Goal: Information Seeking & Learning: Learn about a topic

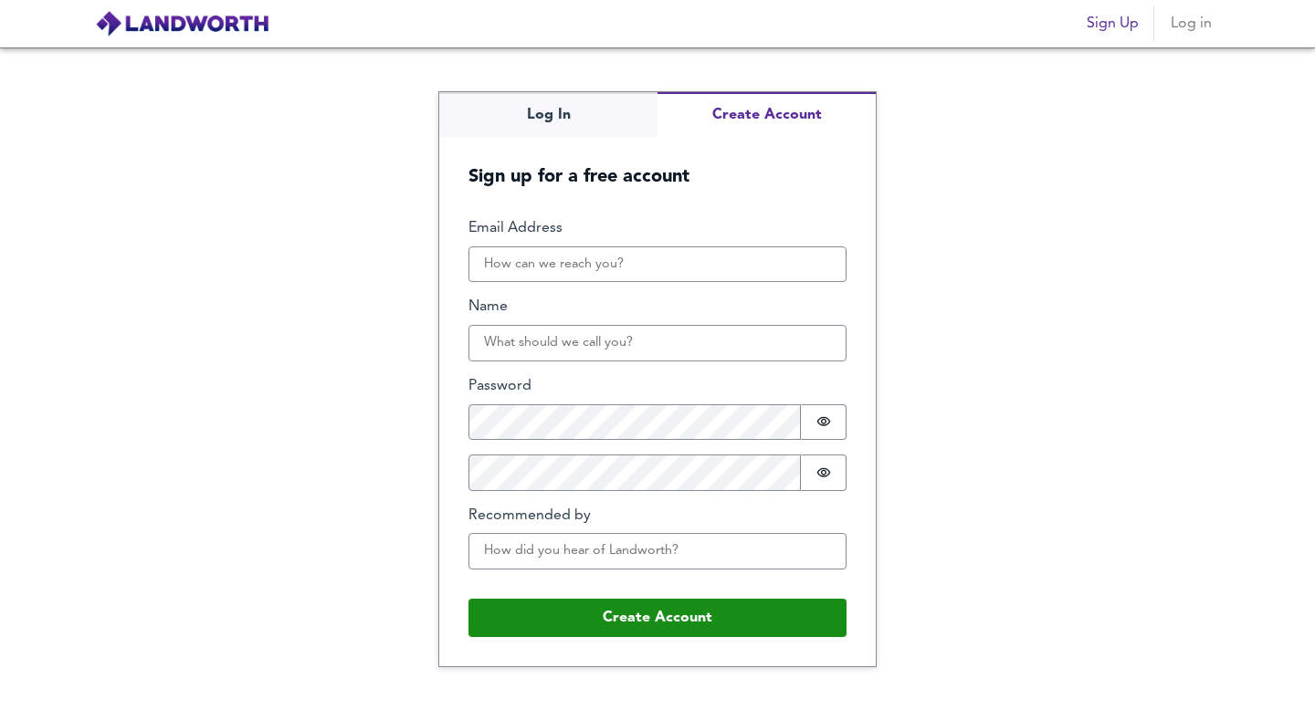
click at [722, 197] on div "Log In Create Account Sign up for a free account Email Address Name Password Pa…" at bounding box center [657, 379] width 437 height 574
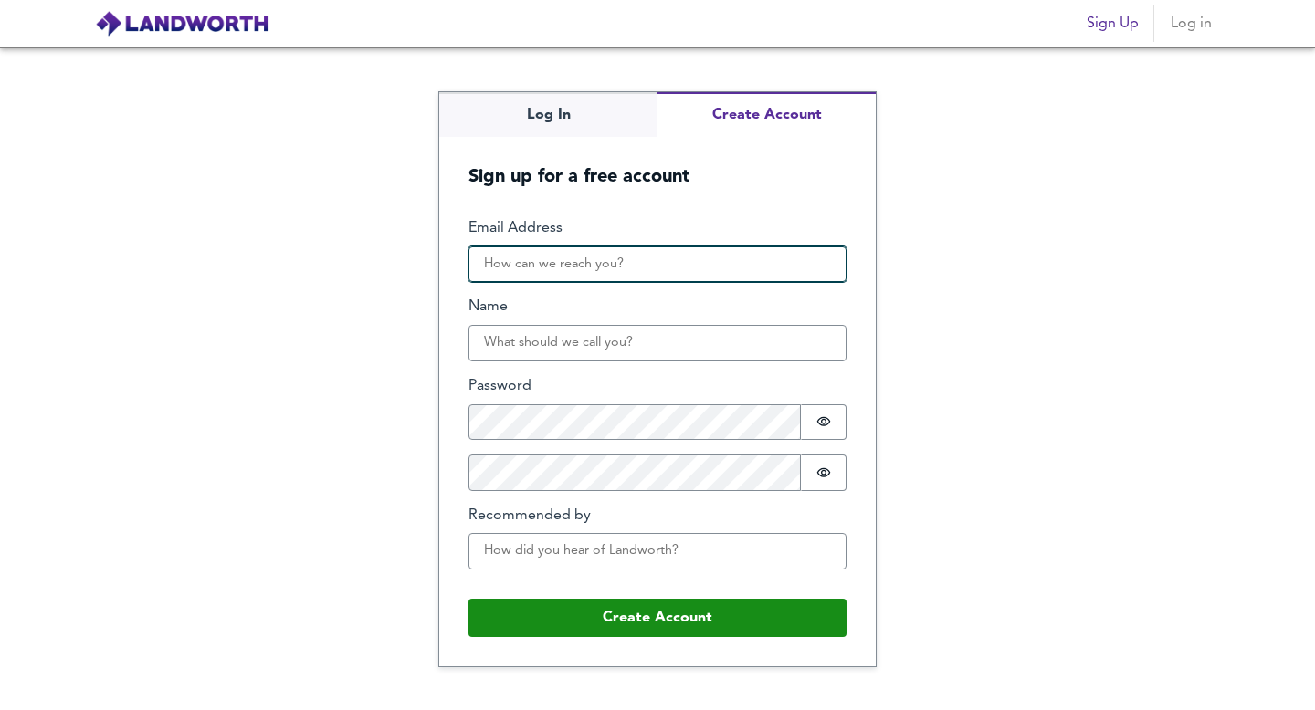
click at [576, 253] on input "Email Address" at bounding box center [657, 265] width 378 height 37
type input "wesleymathew07@gmail.com"
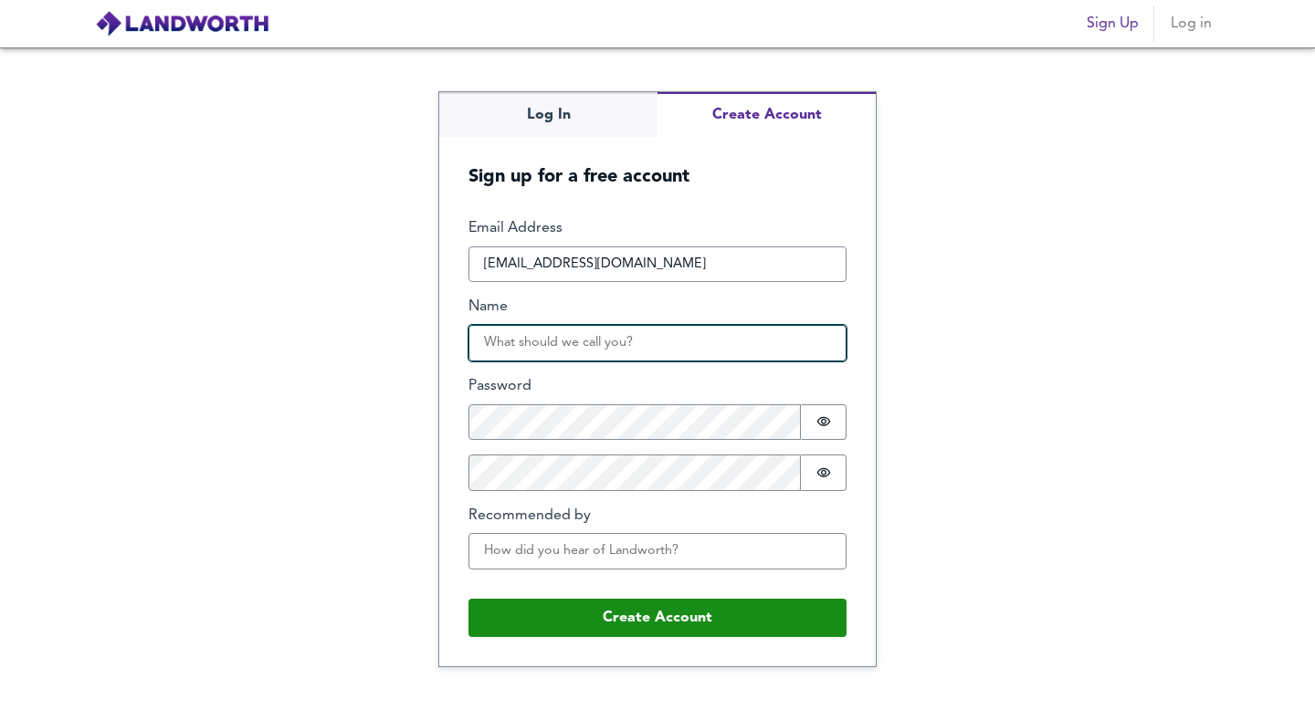
click at [551, 354] on input "Name" at bounding box center [657, 343] width 378 height 37
type input "WESLEY MATHEW"
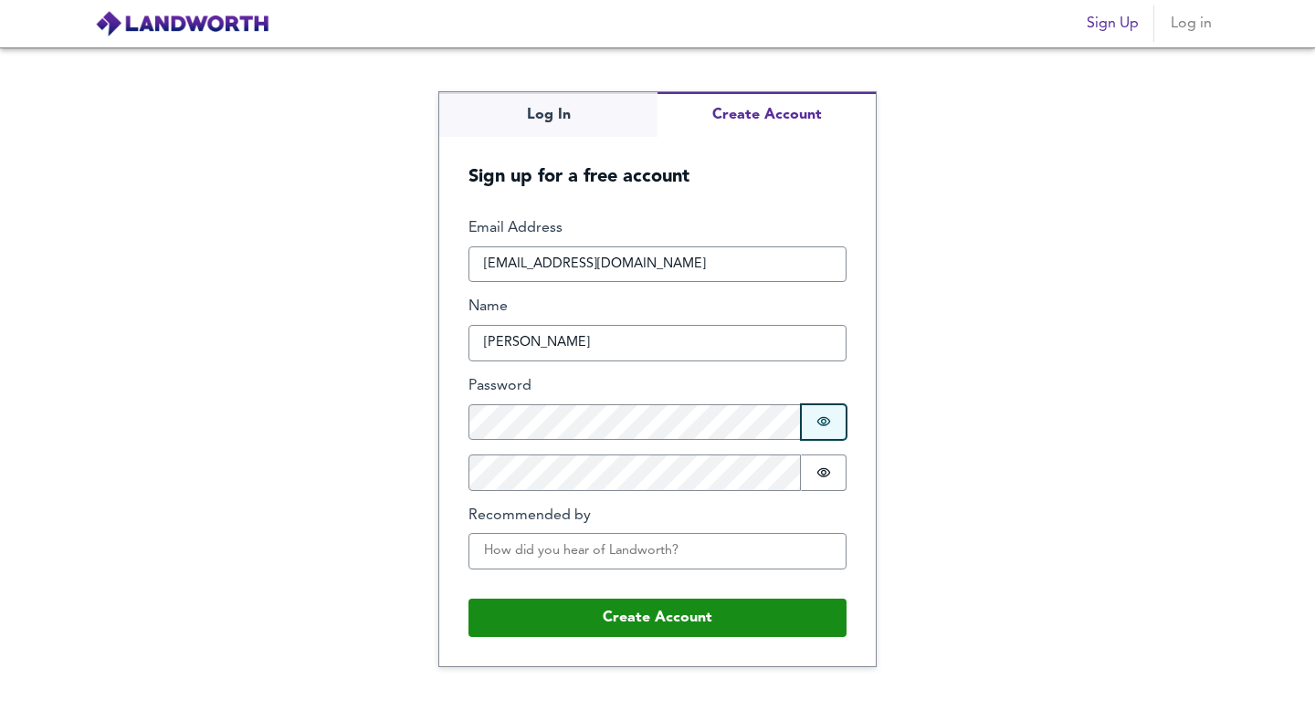
click at [817, 416] on icon "Show password" at bounding box center [823, 422] width 15 height 15
click at [824, 472] on icon "Show password" at bounding box center [823, 473] width 15 height 15
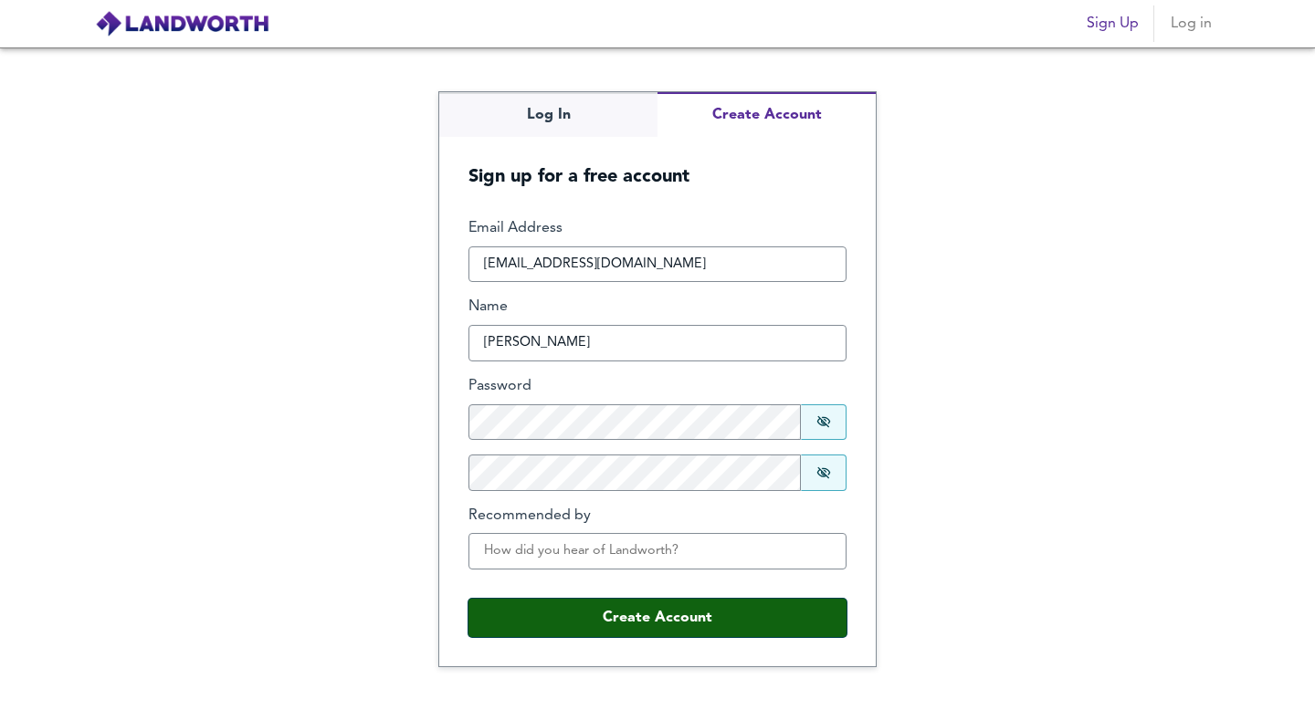
click at [581, 618] on button "Create Account" at bounding box center [657, 618] width 378 height 38
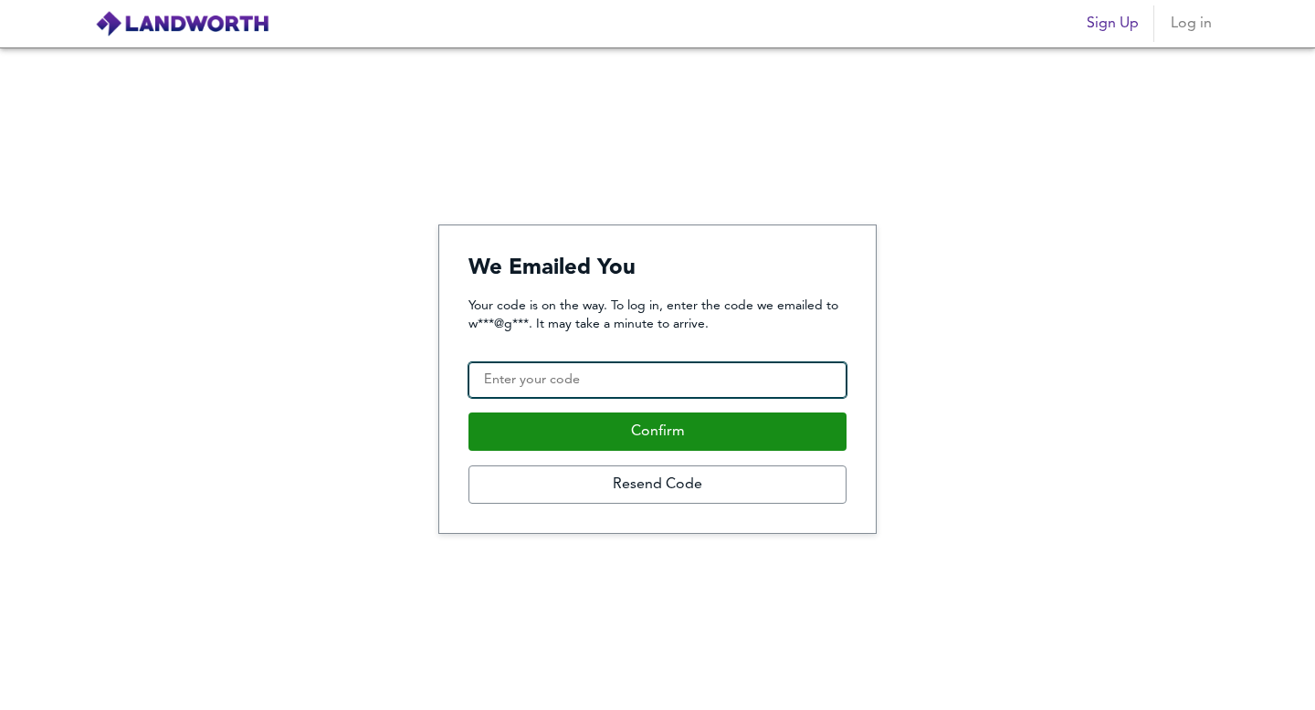
click at [577, 396] on input "Confirmation Code" at bounding box center [657, 381] width 378 height 37
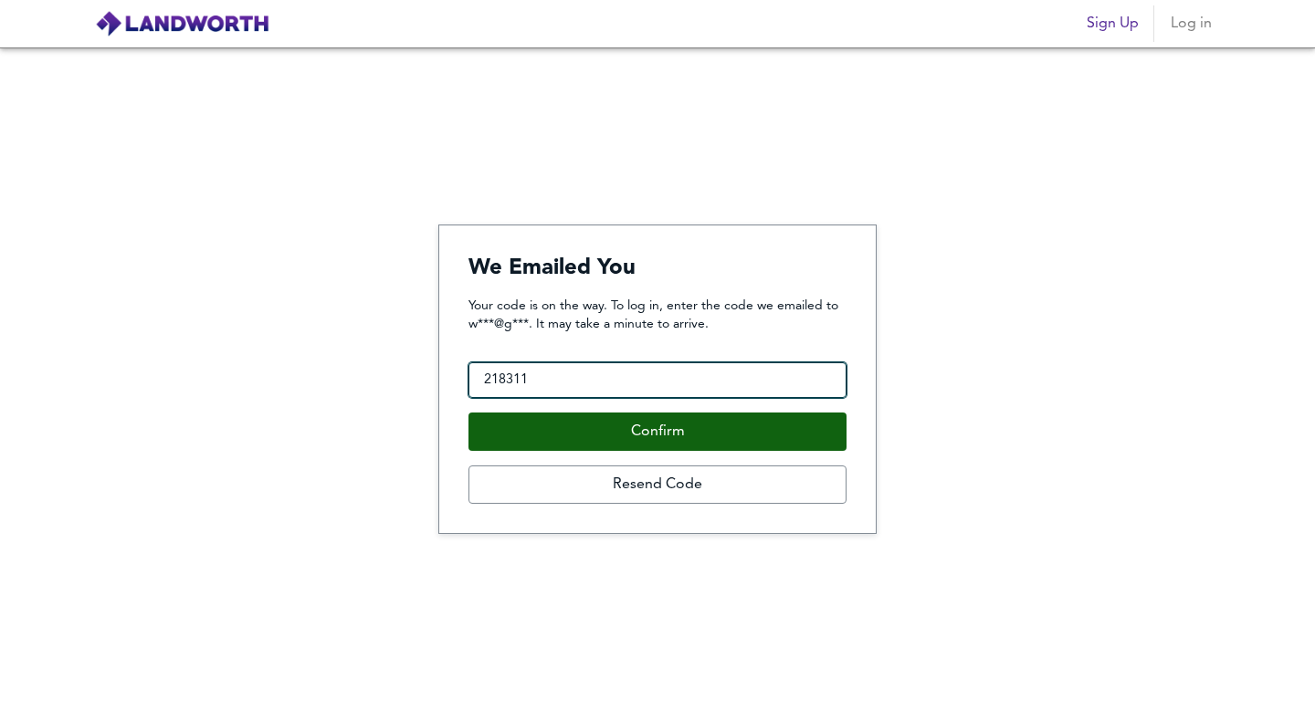
type input "218311"
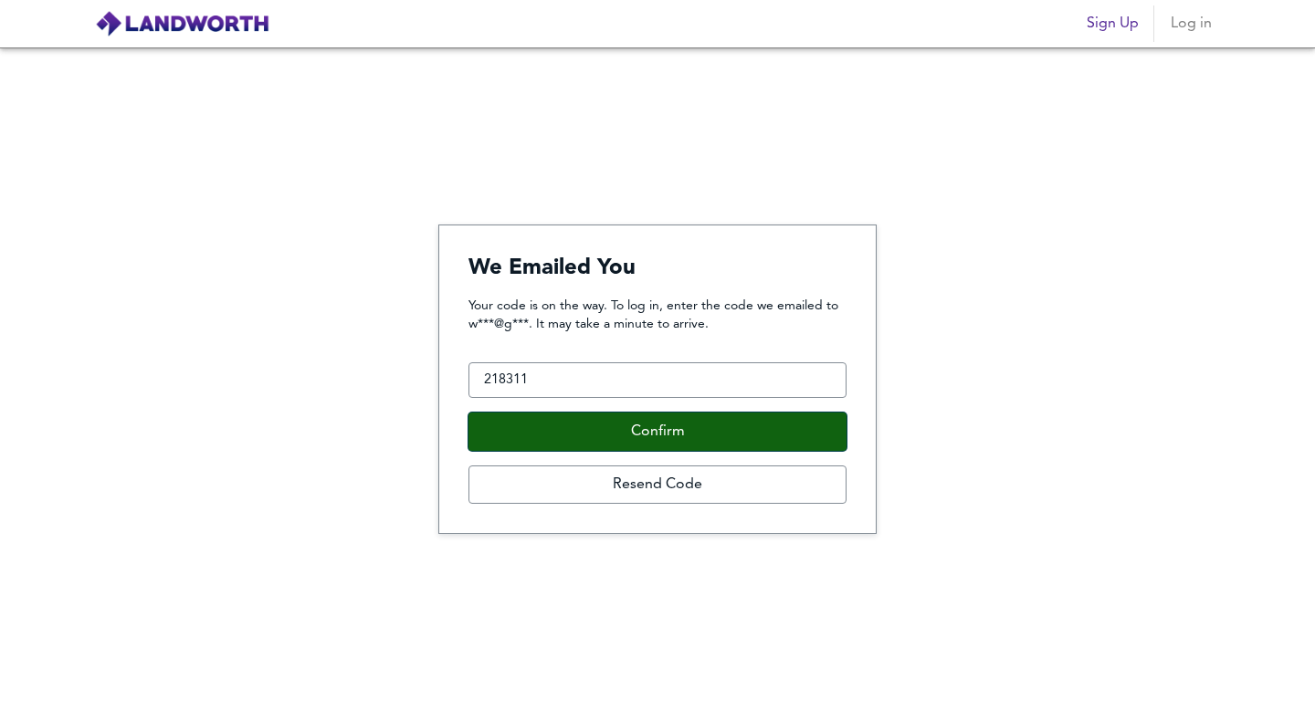
click at [651, 435] on button "Confirm" at bounding box center [657, 432] width 378 height 38
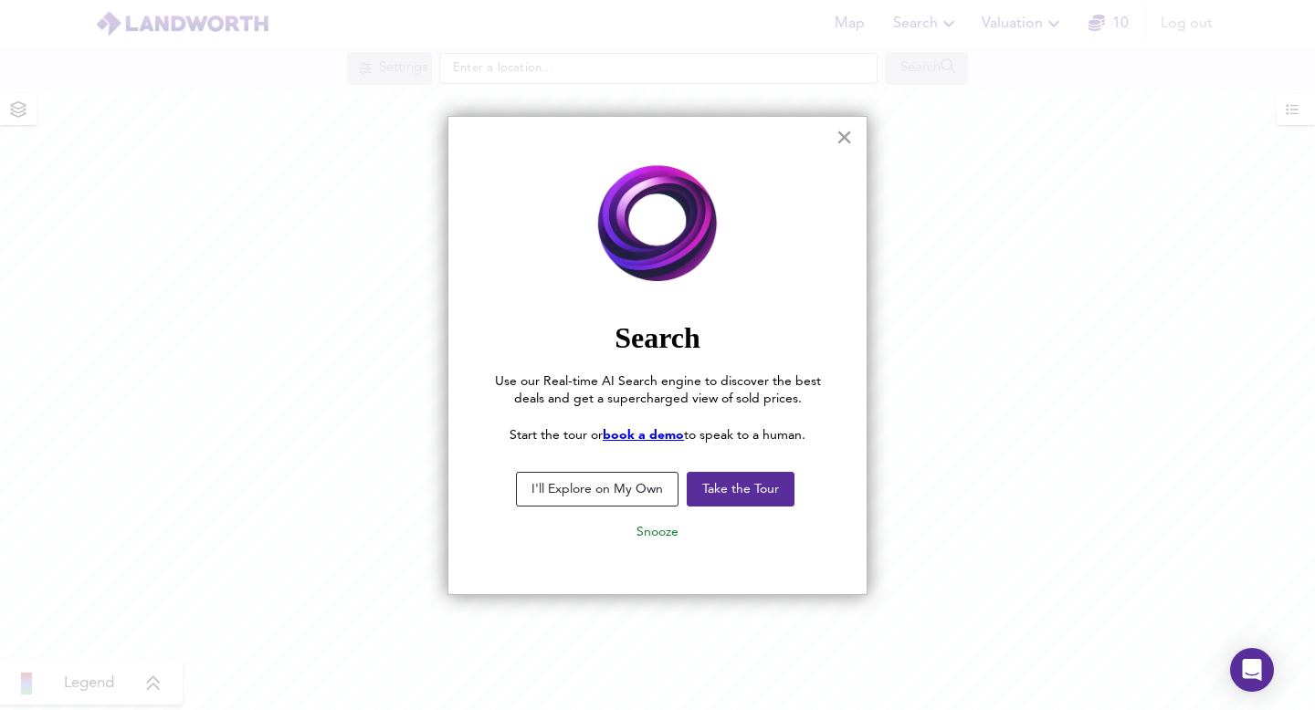
click at [833, 133] on div "× Search Use our Real-time AI Search engine to discover the best deals and get …" at bounding box center [657, 355] width 420 height 479
click at [668, 536] on button "Snooze" at bounding box center [657, 532] width 71 height 33
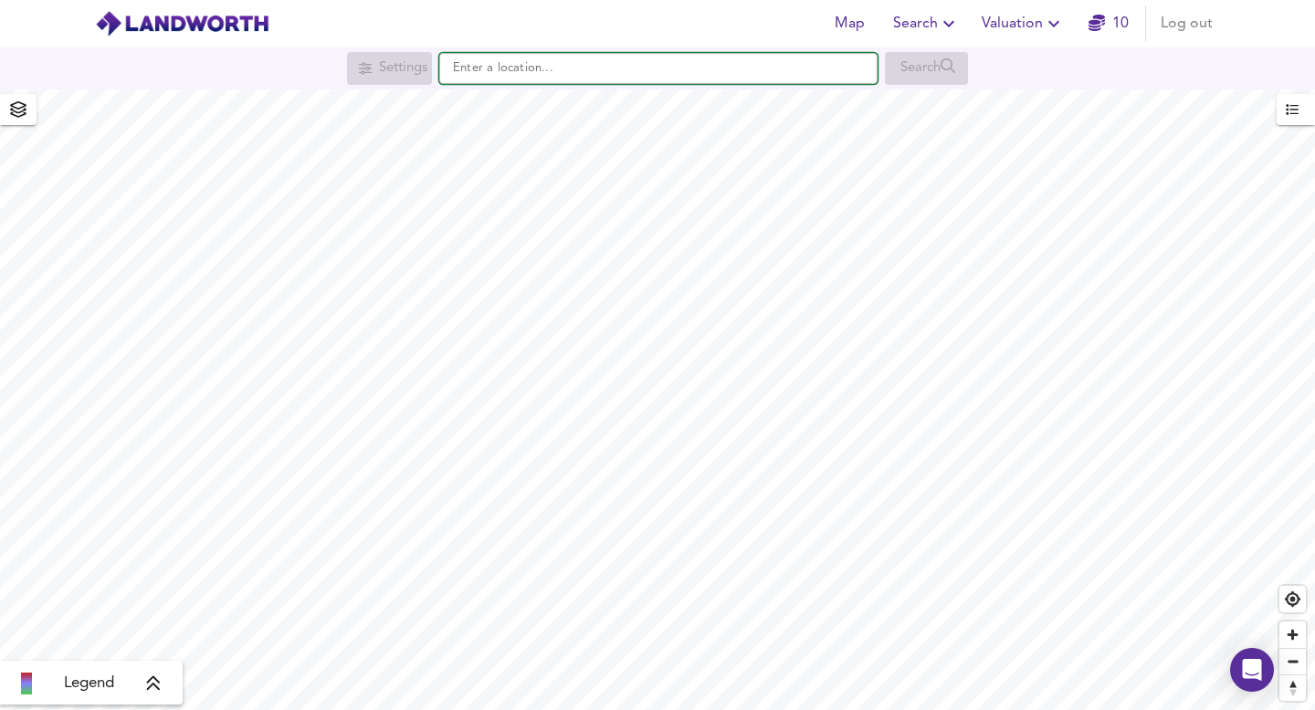
click at [577, 72] on input "text" at bounding box center [658, 68] width 438 height 31
type input "ub7"
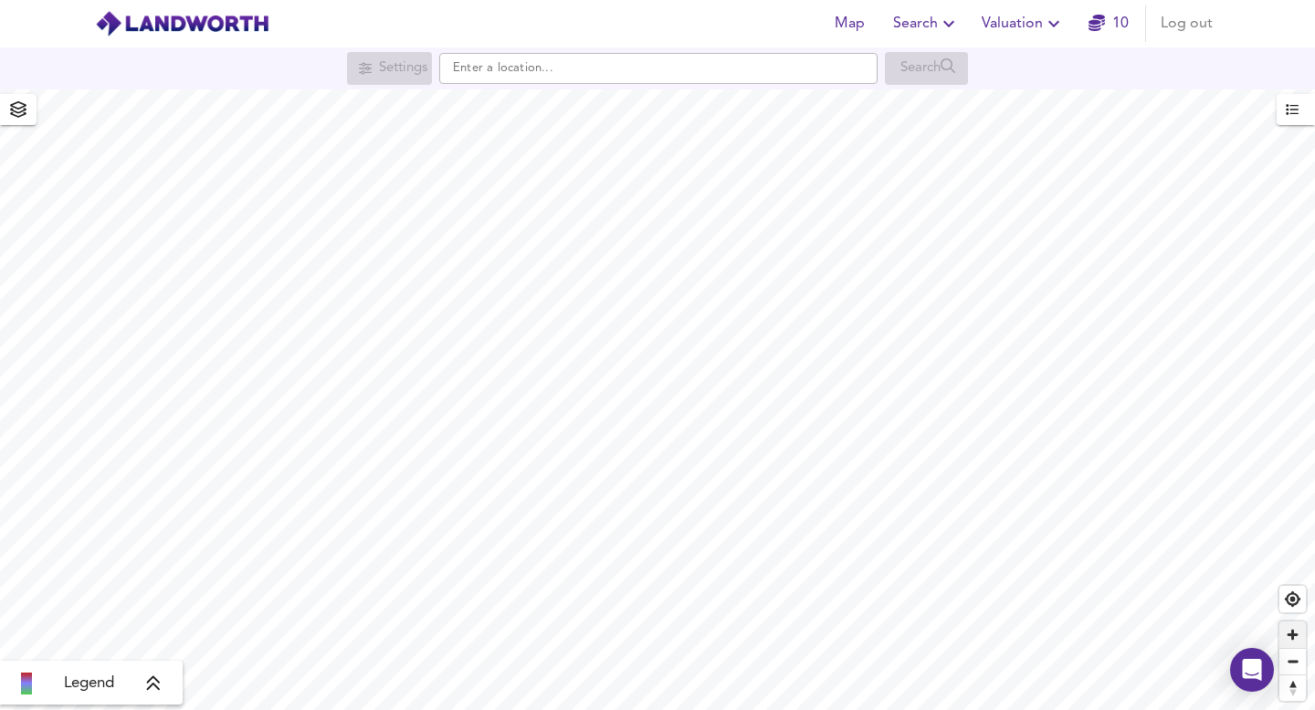
click at [1297, 633] on span "Zoom in" at bounding box center [1292, 635] width 26 height 26
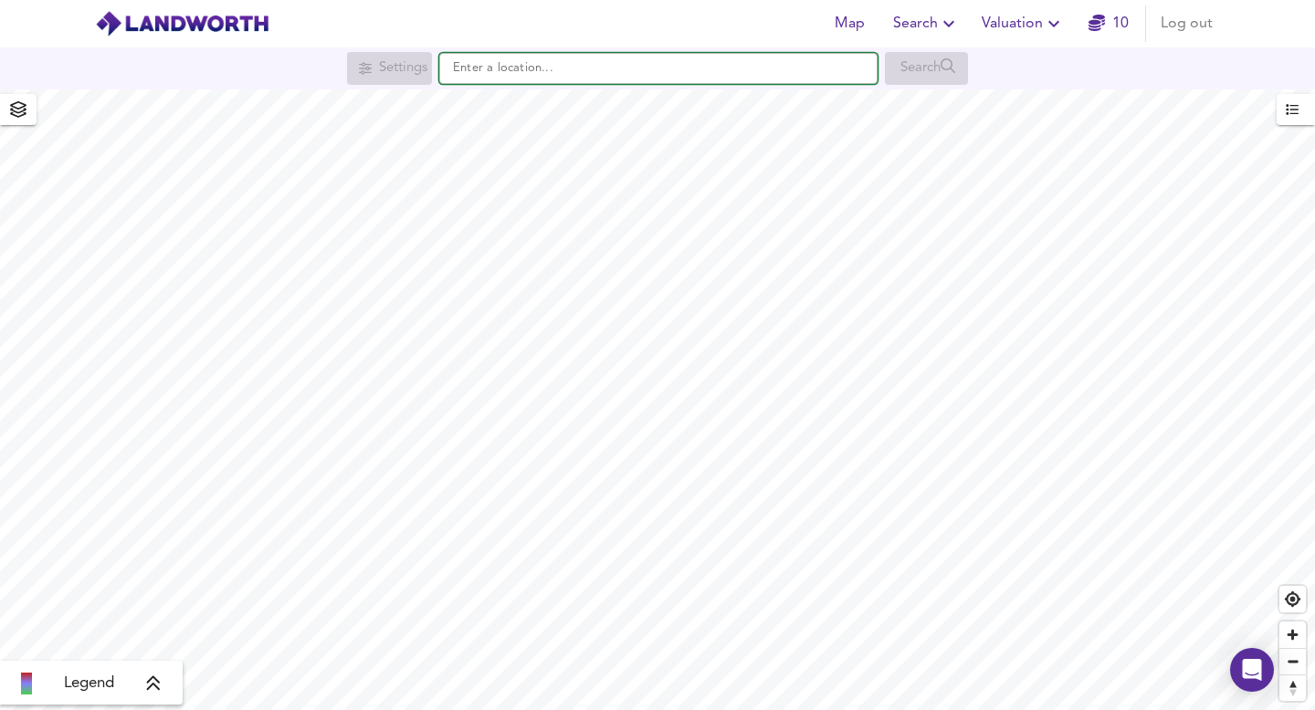
click at [562, 80] on input "text" at bounding box center [658, 68] width 438 height 31
type input "ub"
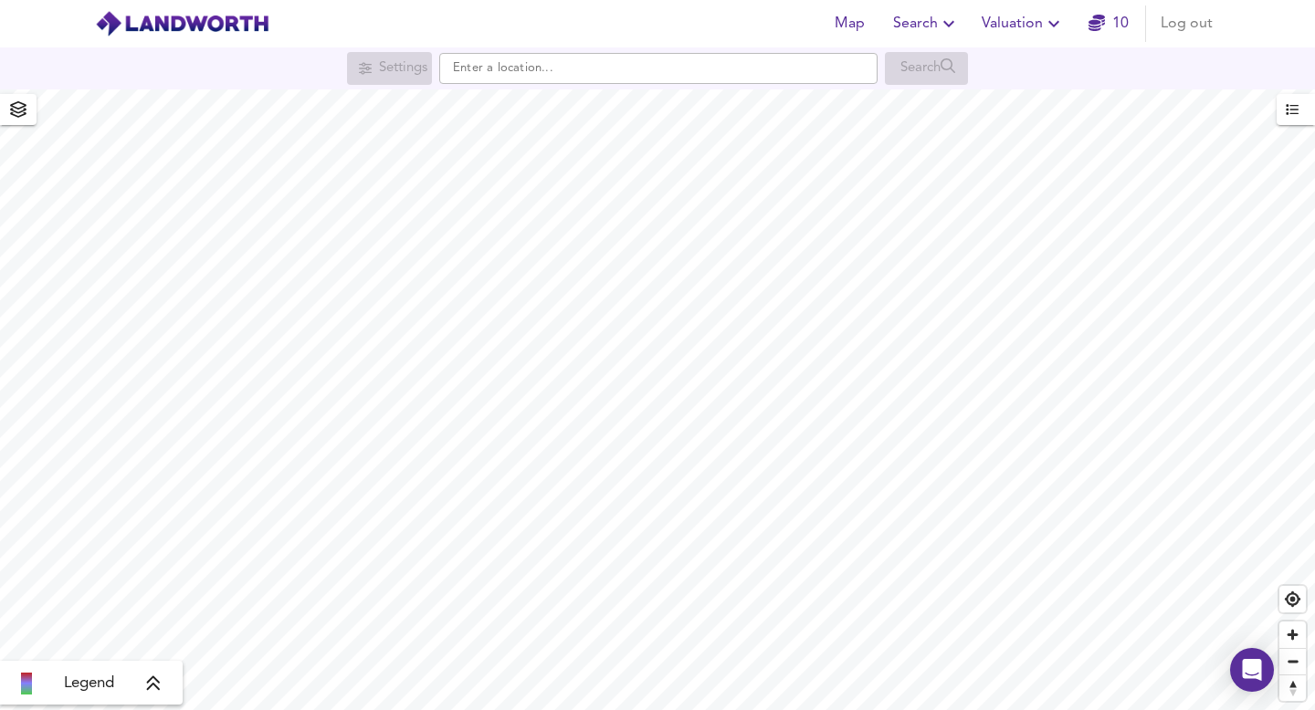
click at [926, 34] on span "Search" at bounding box center [926, 24] width 67 height 26
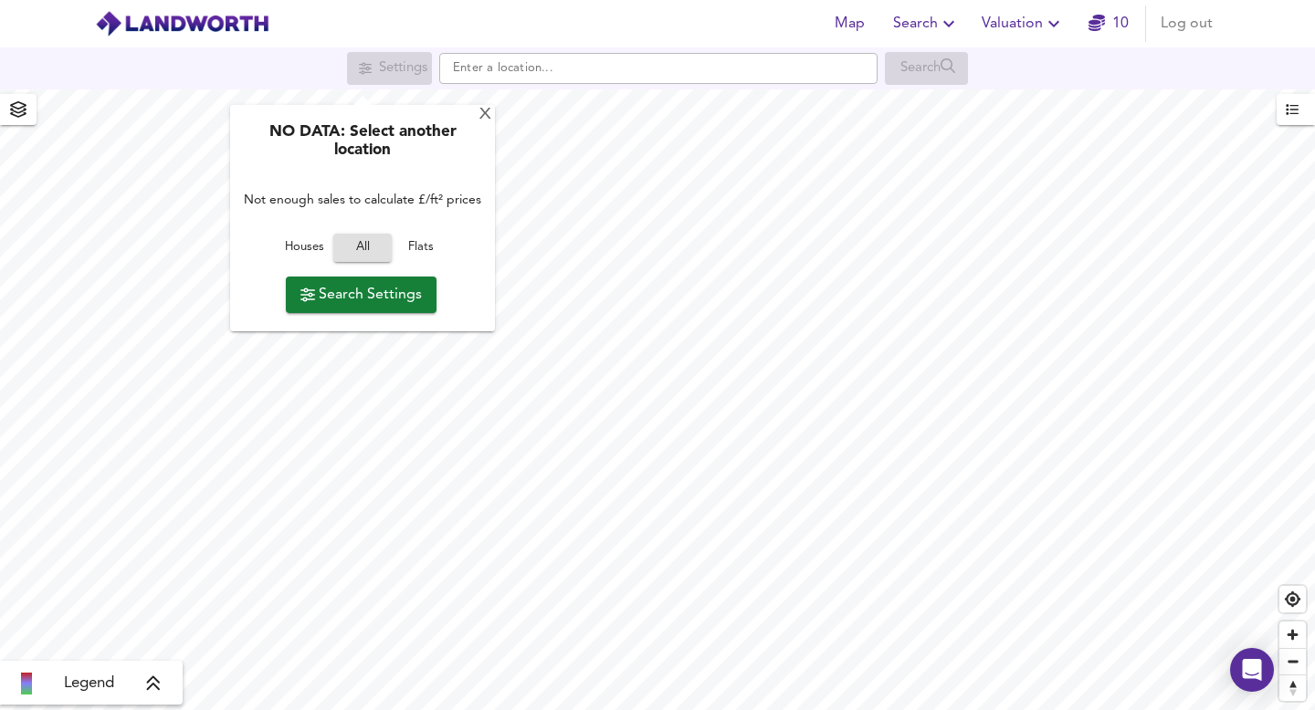
click at [413, 24] on div "Map Search Valuation 10 Log out" at bounding box center [657, 24] width 1169 height 46
click at [488, 115] on div "X" at bounding box center [486, 115] width 16 height 17
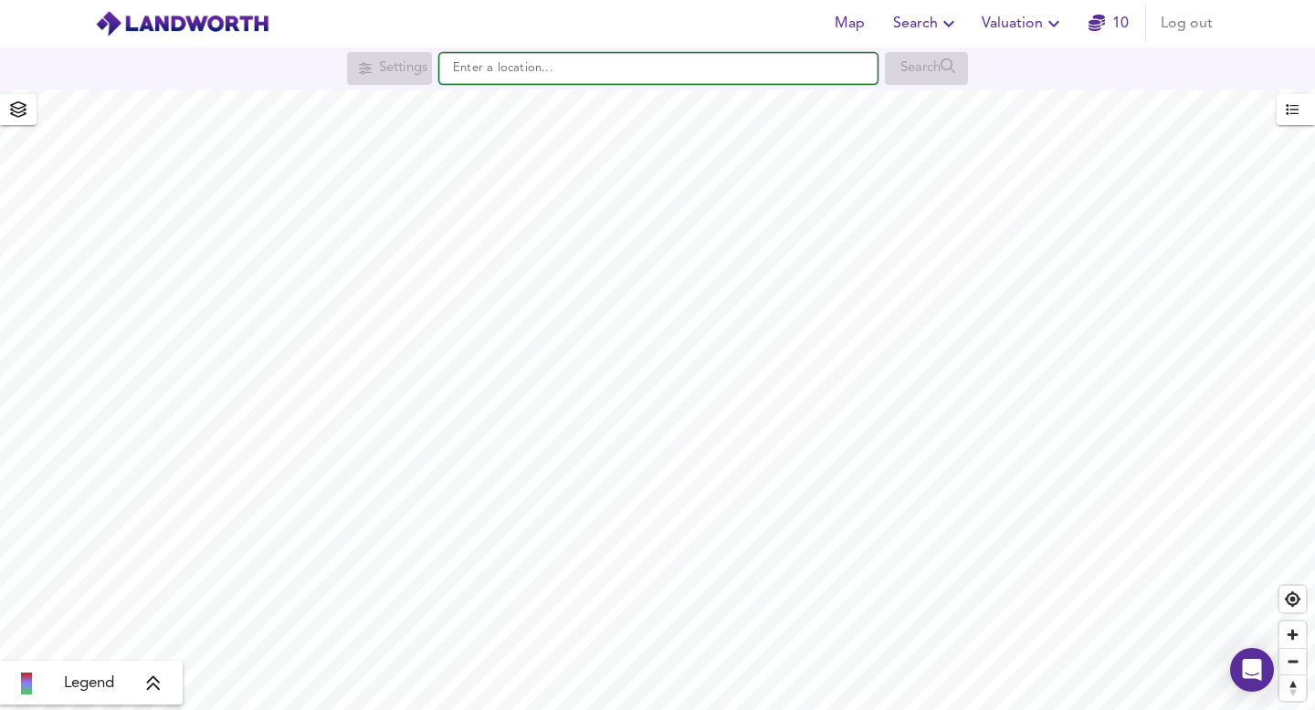
click at [493, 79] on input "text" at bounding box center [658, 68] width 438 height 31
type input "u"
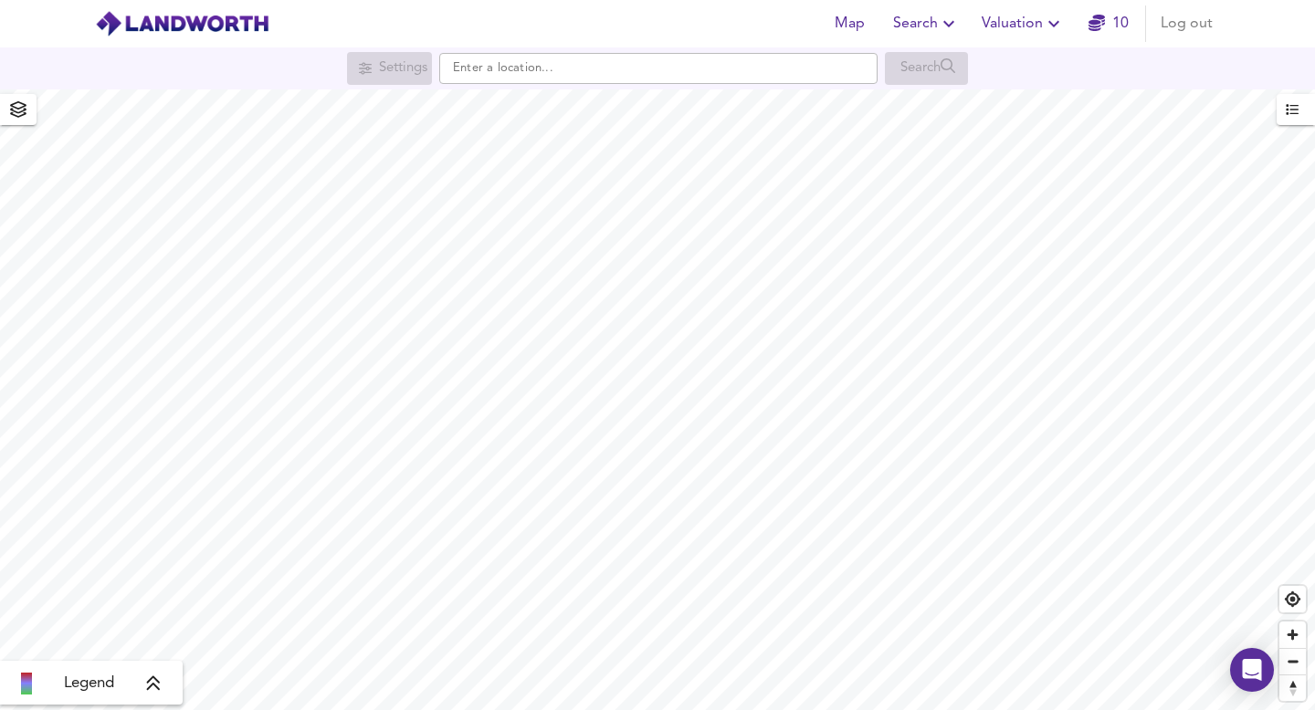
click at [862, 25] on span "Map" at bounding box center [849, 24] width 44 height 26
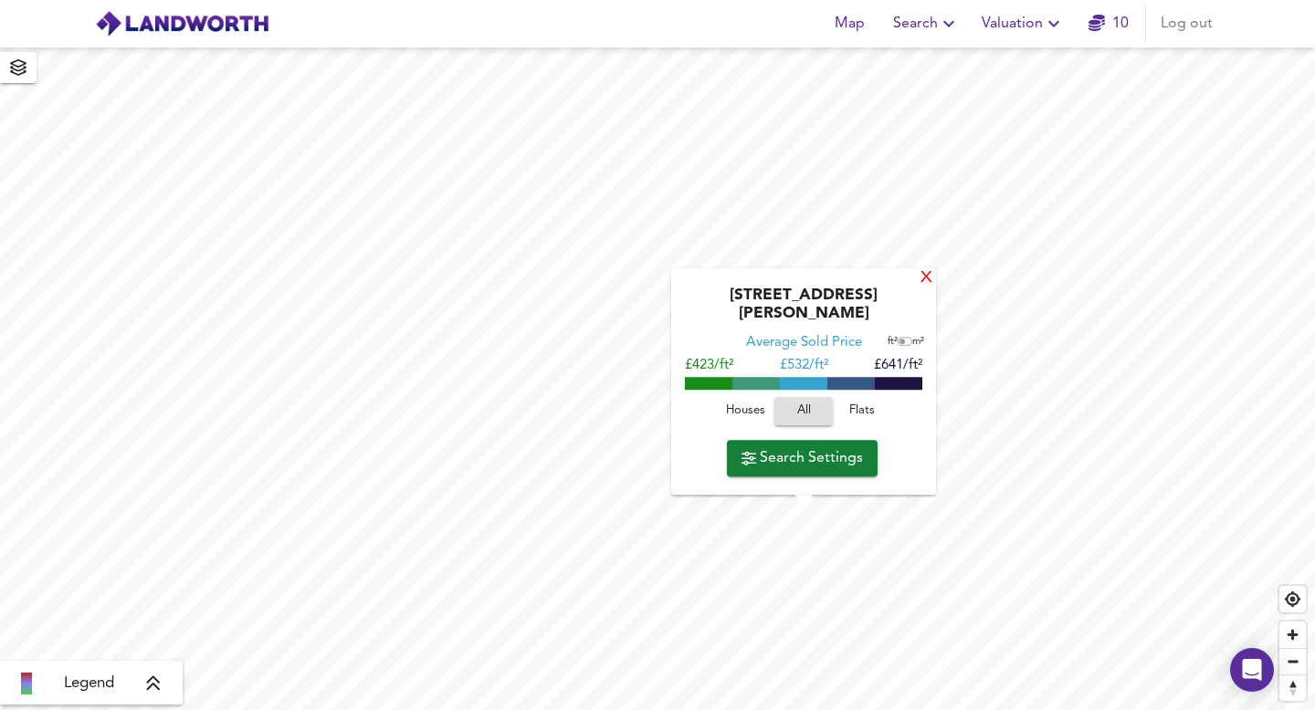
click at [922, 288] on div "X" at bounding box center [927, 278] width 16 height 17
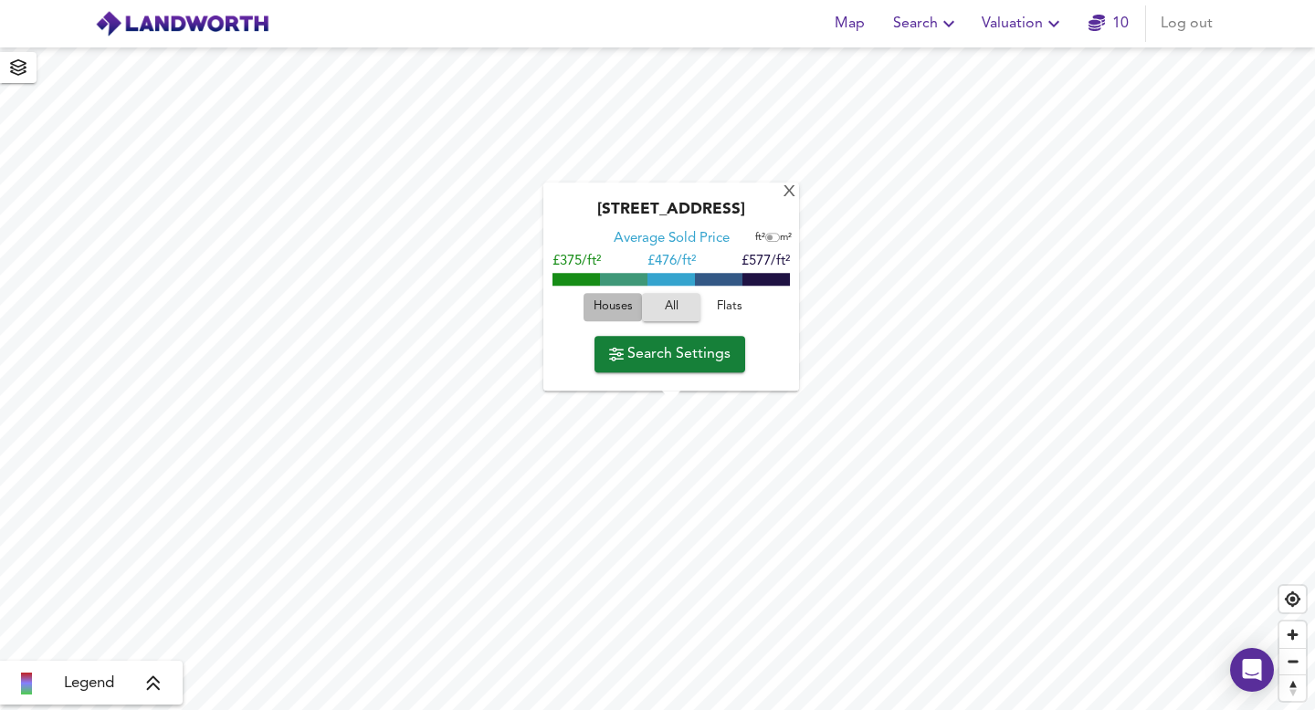
click at [617, 309] on span "Houses" at bounding box center [612, 307] width 49 height 21
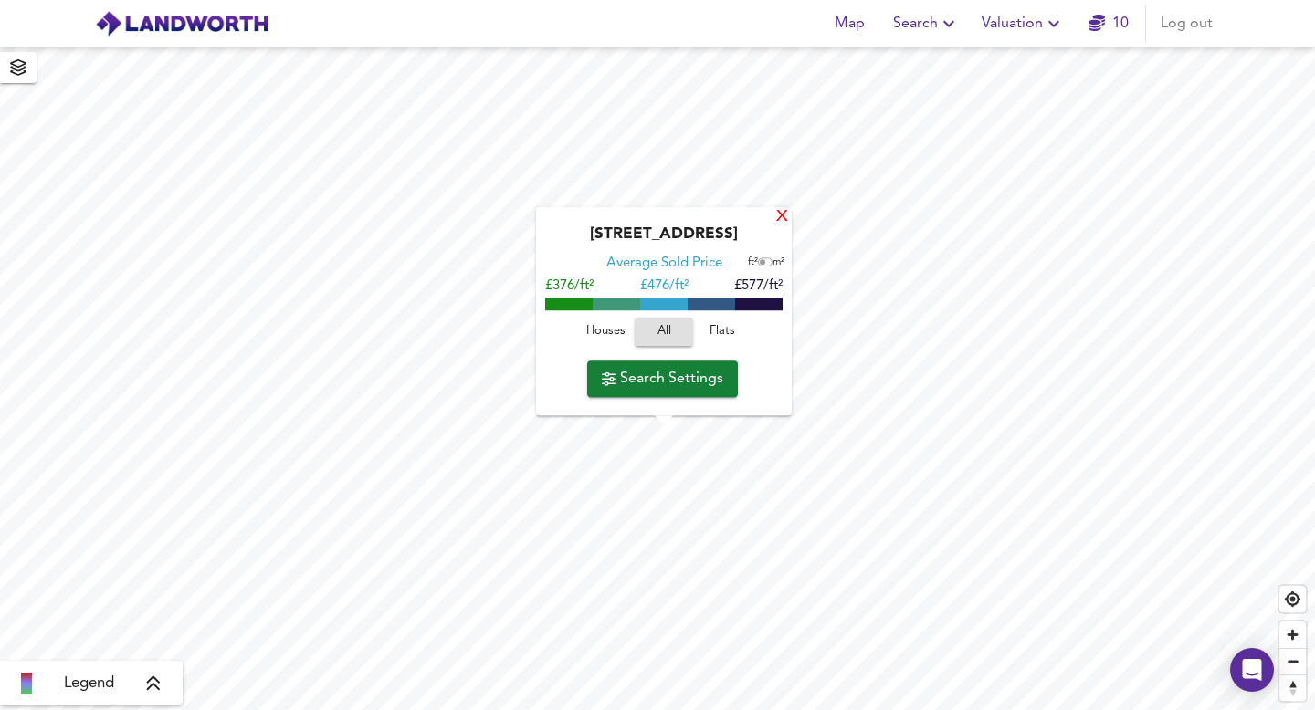
click at [783, 217] on div "X" at bounding box center [782, 217] width 16 height 17
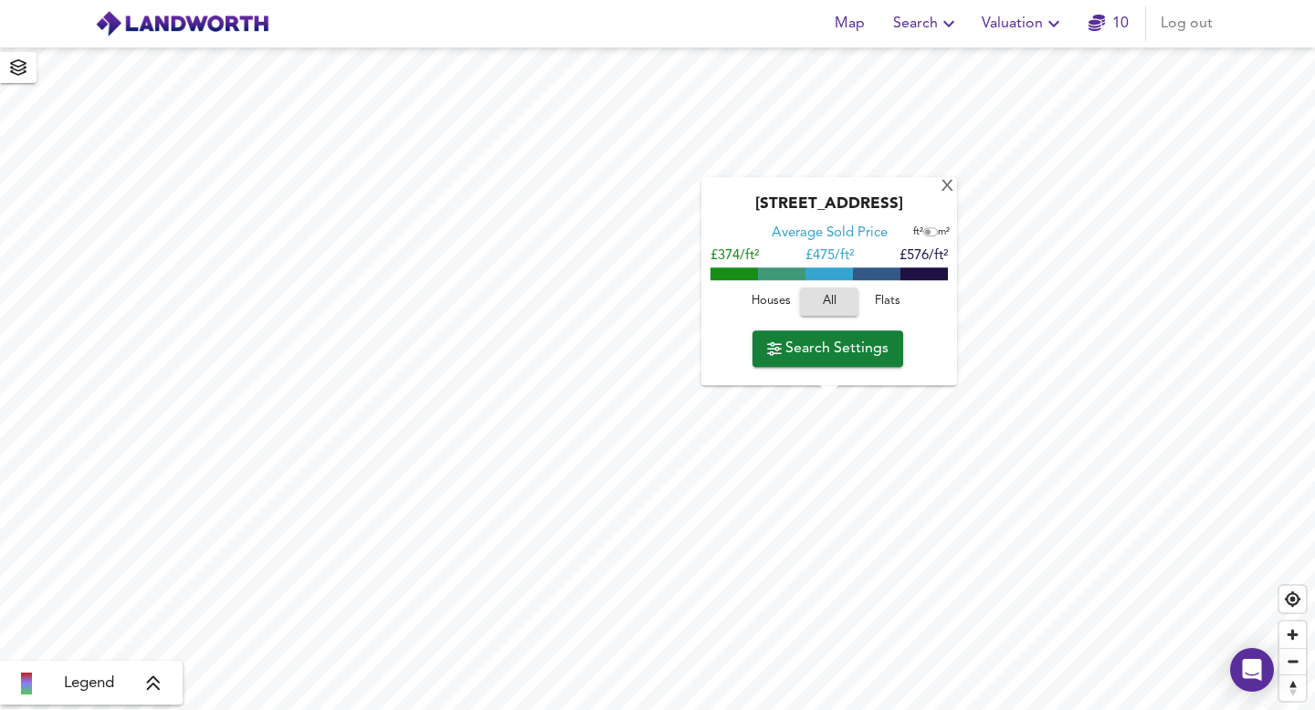
click at [775, 302] on span "Houses" at bounding box center [770, 301] width 49 height 21
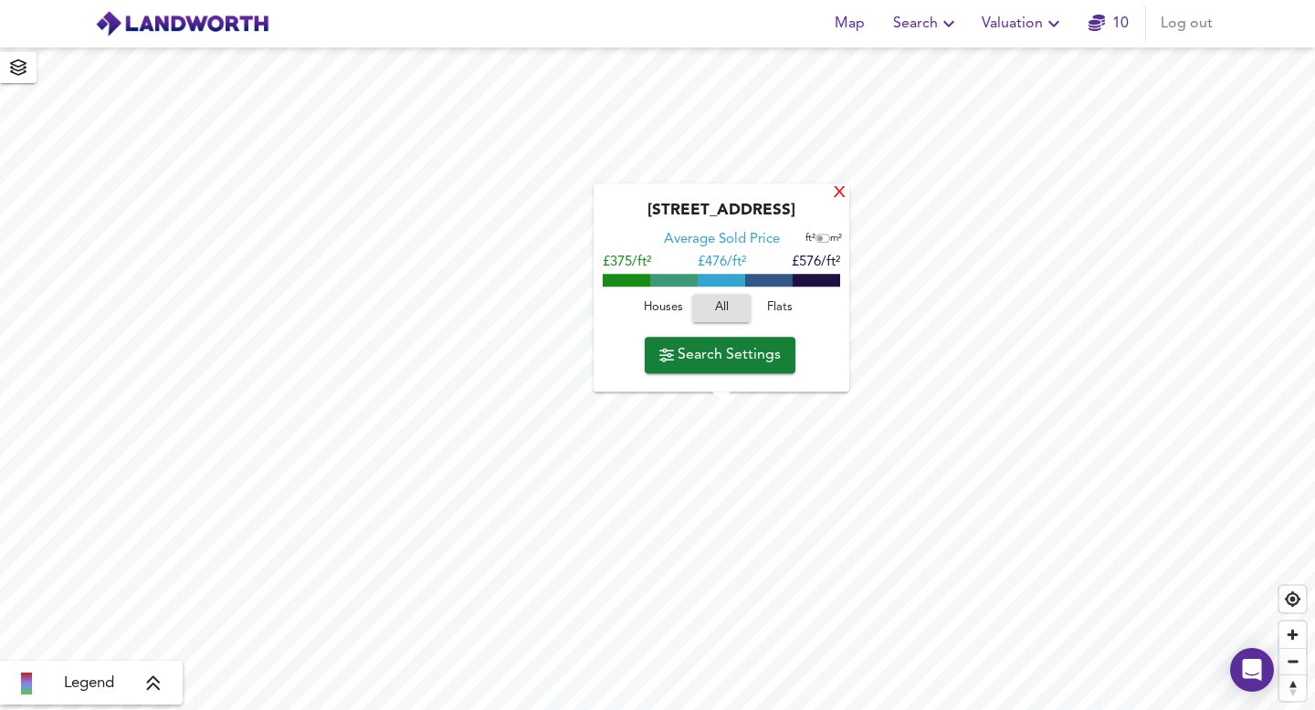
click at [844, 197] on div "X" at bounding box center [840, 193] width 16 height 17
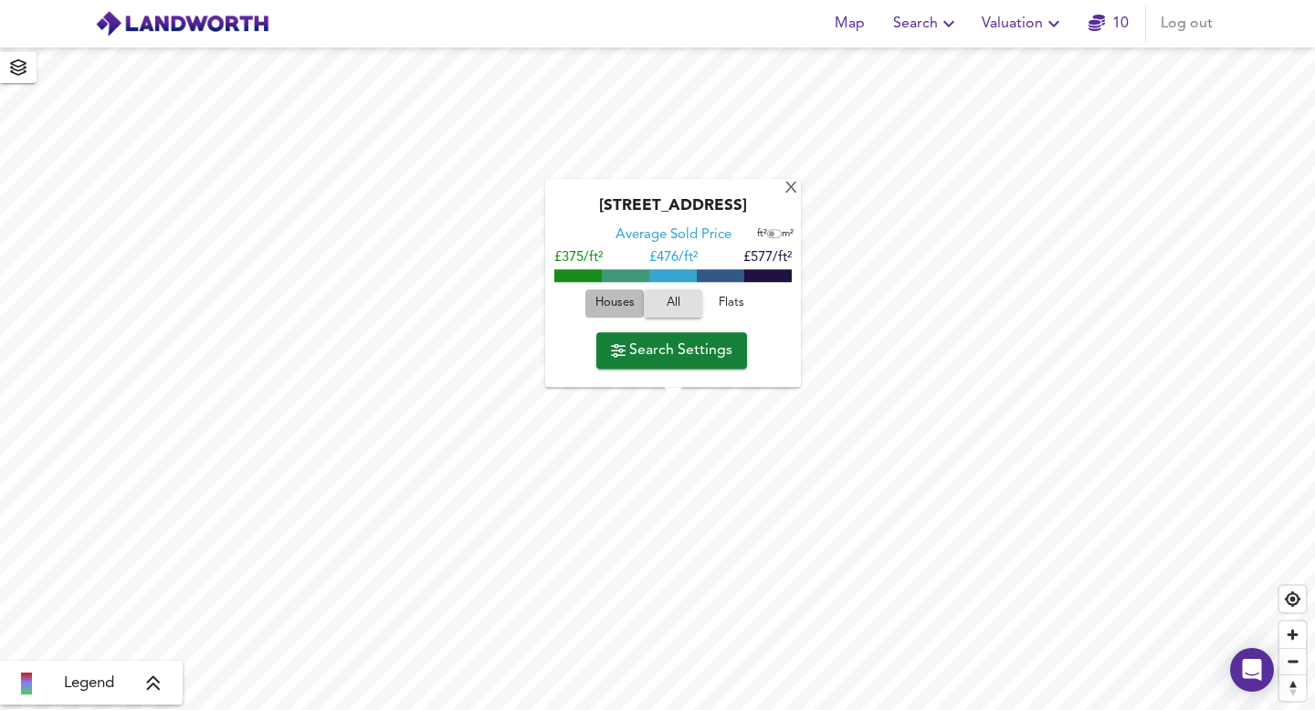
click at [622, 300] on span "Houses" at bounding box center [614, 303] width 49 height 21
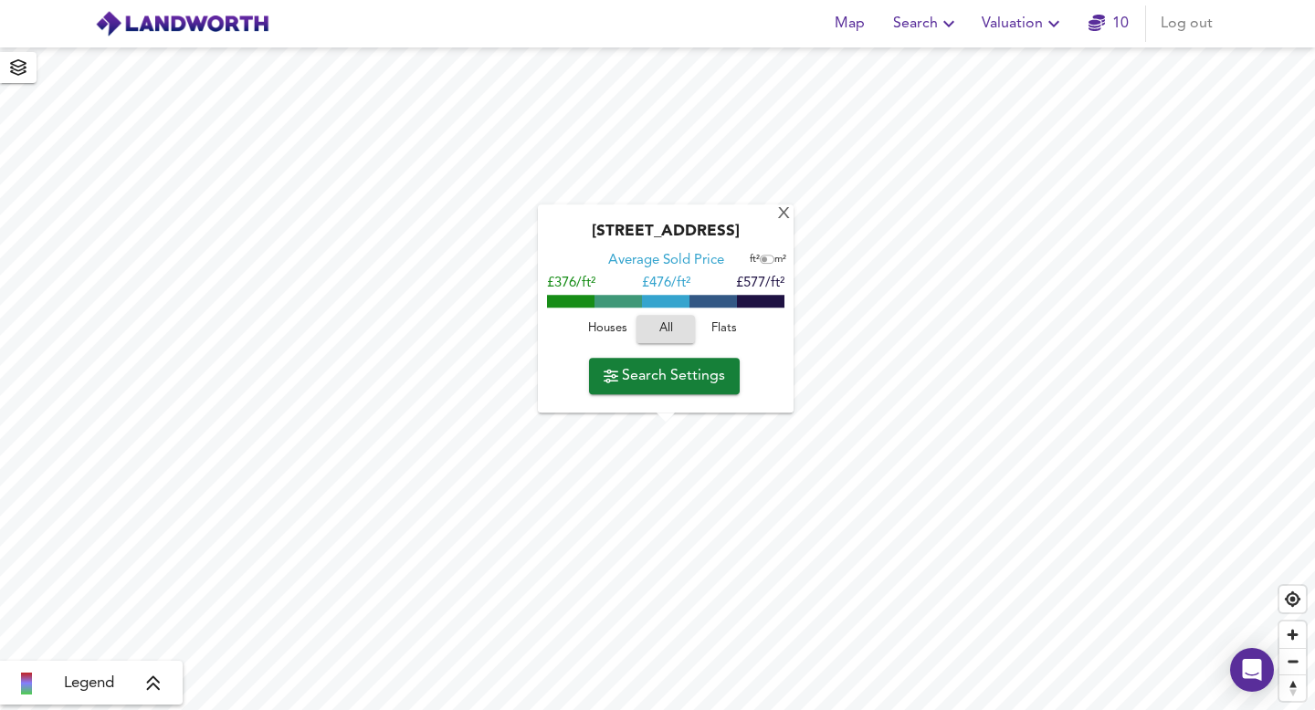
click at [602, 321] on span "Houses" at bounding box center [607, 329] width 49 height 21
click at [784, 216] on div "X" at bounding box center [784, 214] width 16 height 17
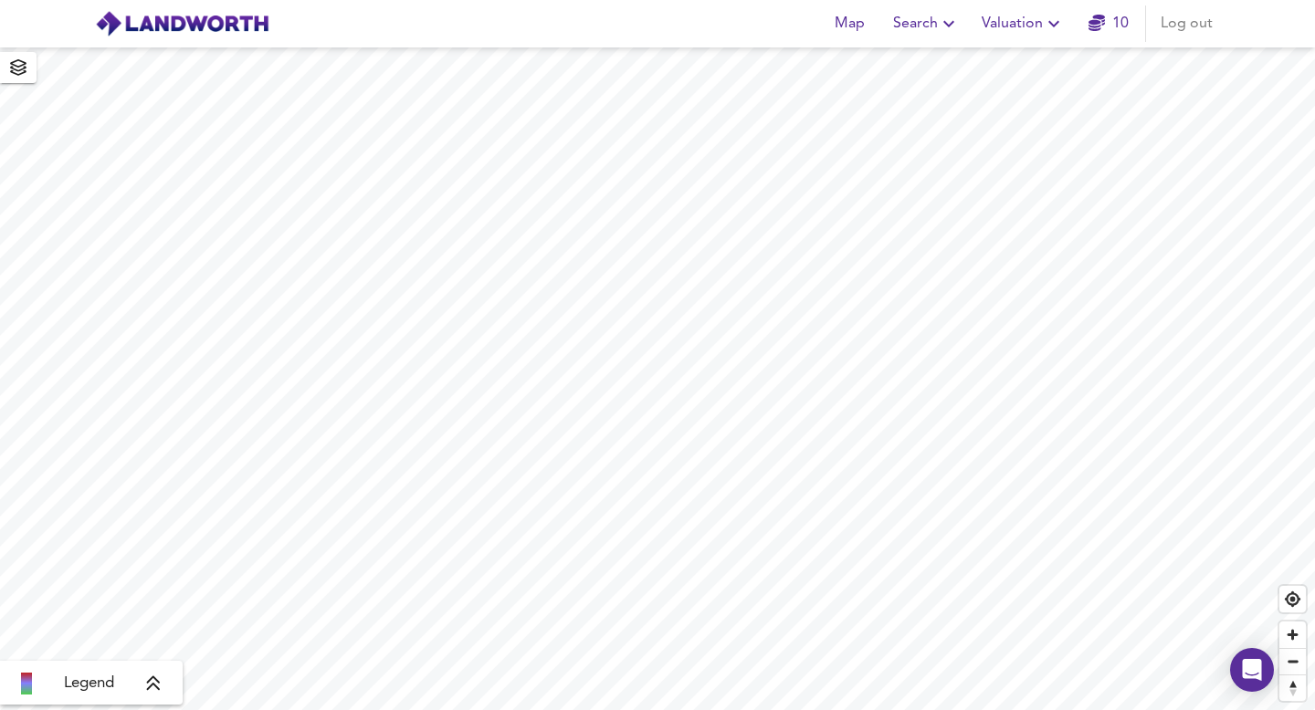
click at [157, 687] on icon at bounding box center [153, 684] width 13 height 15
click at [162, 560] on icon at bounding box center [168, 553] width 16 height 18
click at [153, 683] on icon at bounding box center [153, 684] width 13 height 15
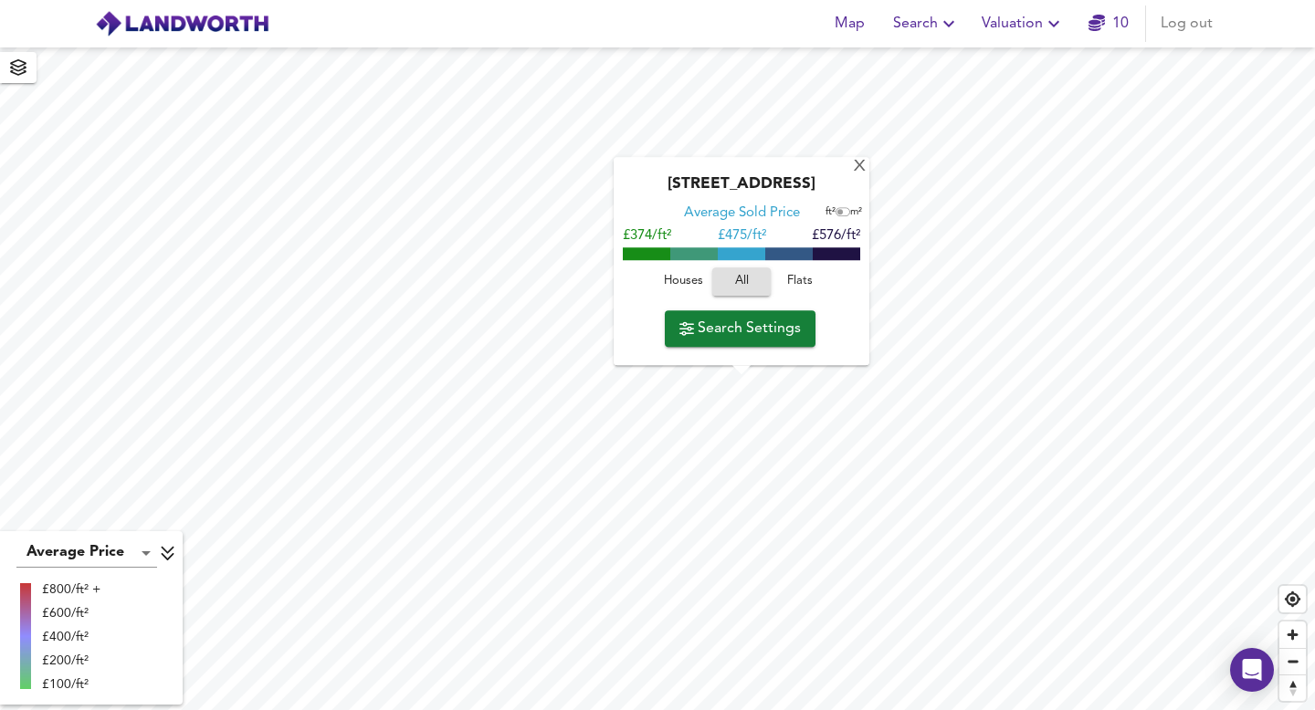
click at [690, 279] on span "Houses" at bounding box center [682, 281] width 49 height 21
click at [858, 170] on div "X" at bounding box center [860, 167] width 16 height 17
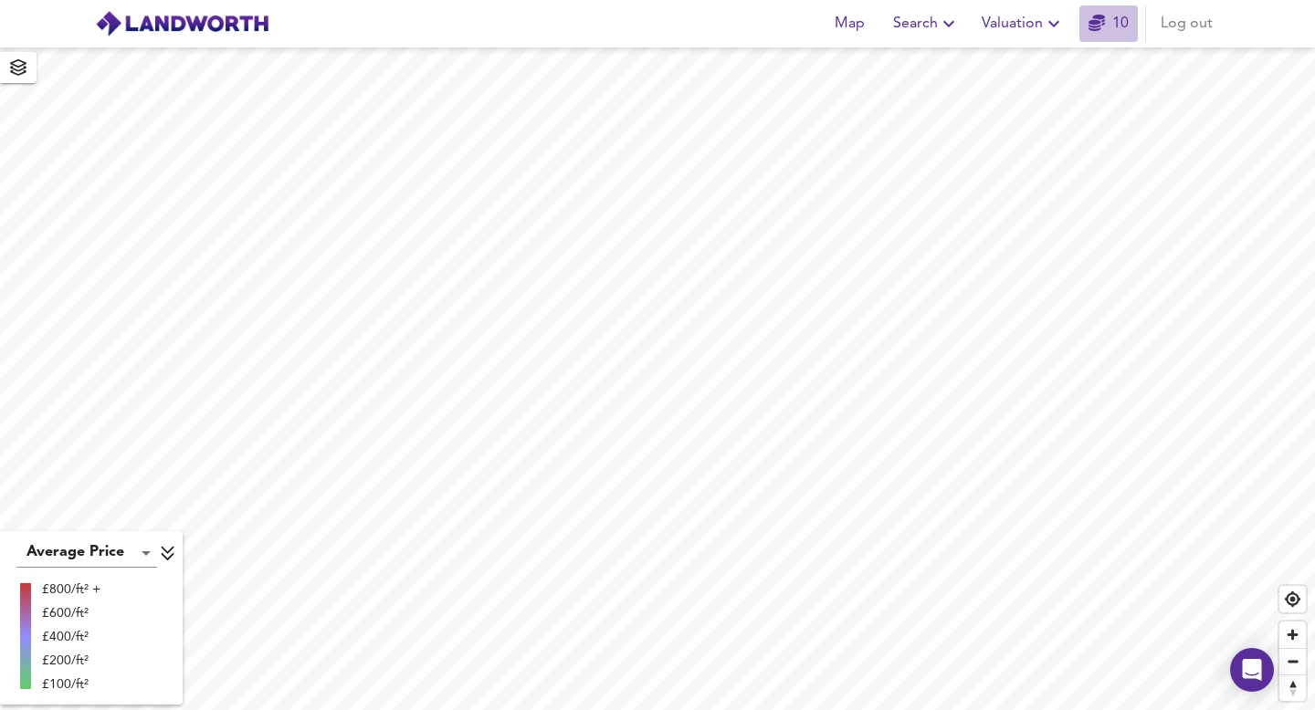
click at [1089, 21] on icon "button" at bounding box center [1097, 23] width 16 height 16
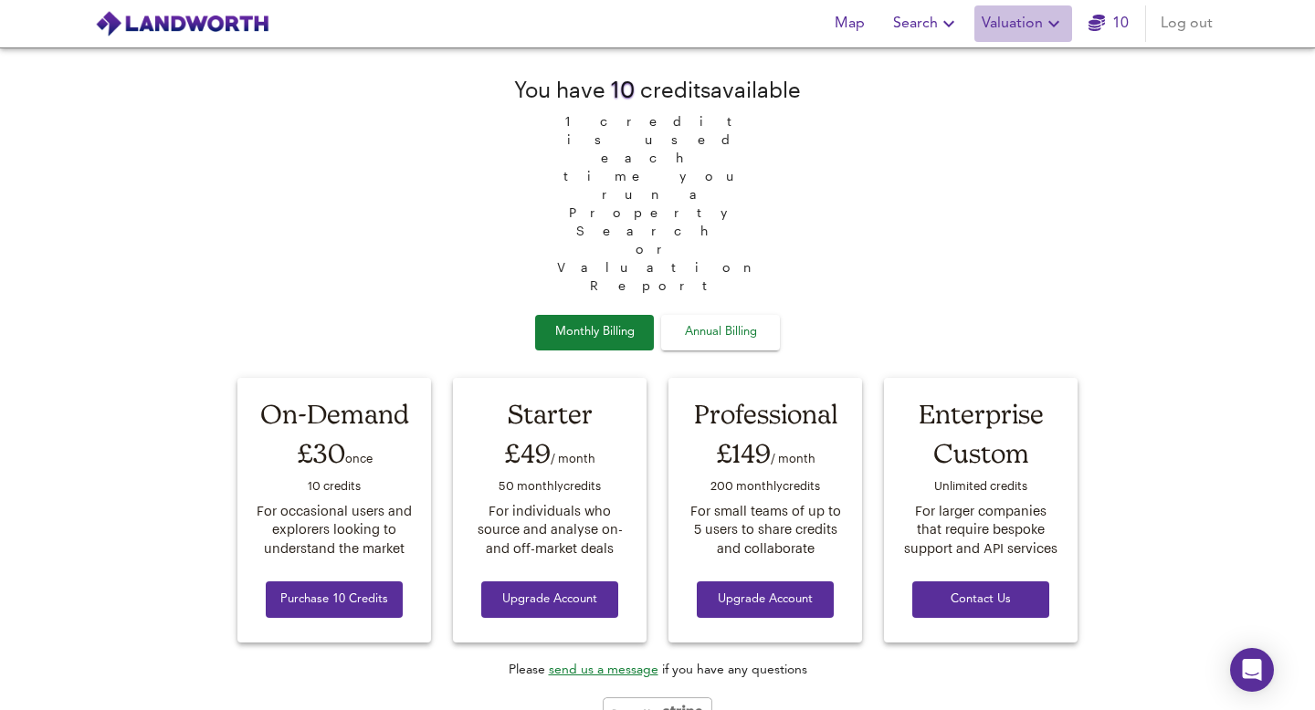
click at [1010, 27] on span "Valuation" at bounding box center [1023, 24] width 83 height 26
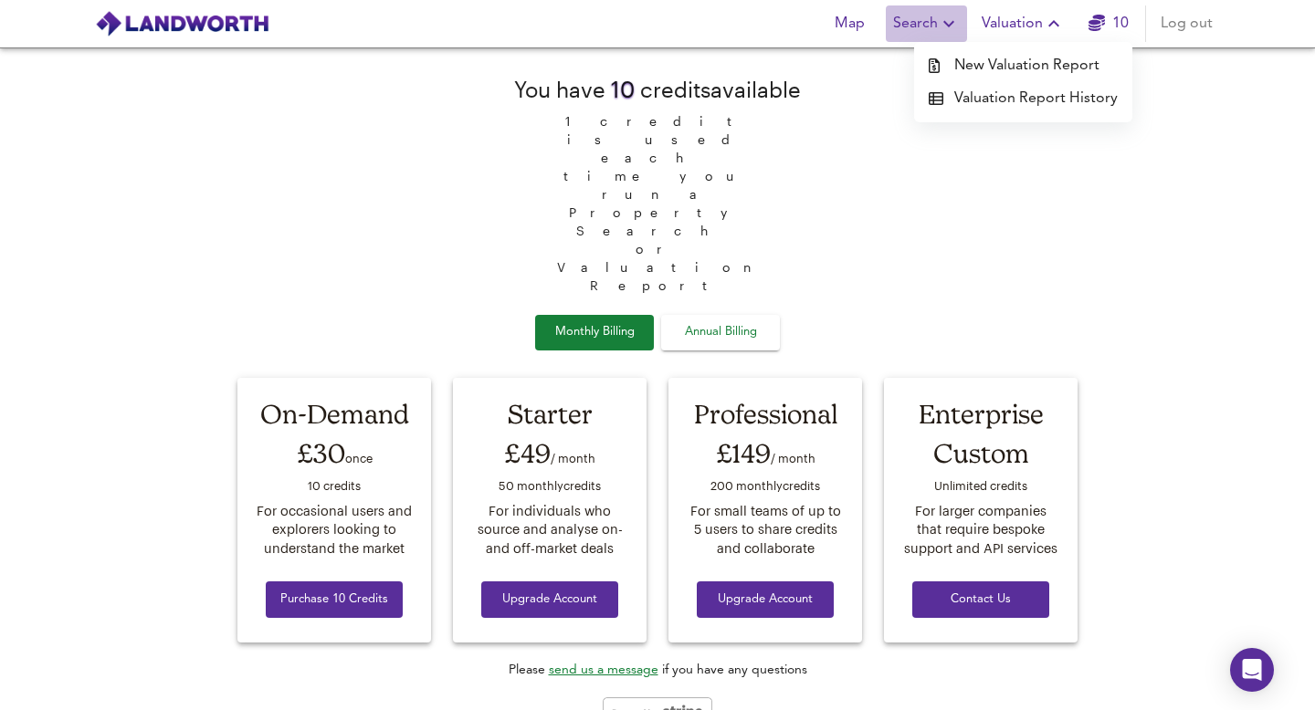
click at [914, 16] on span "Search" at bounding box center [926, 24] width 67 height 26
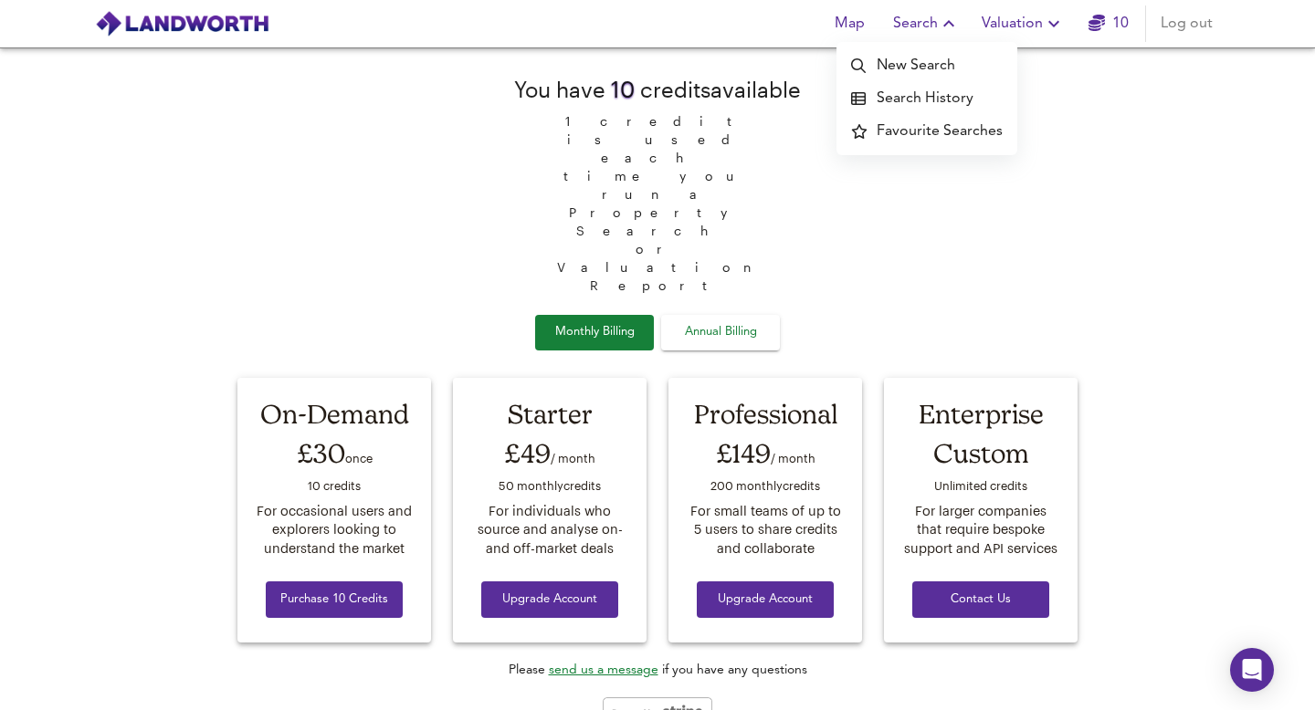
click at [889, 73] on li "New Search" at bounding box center [927, 65] width 181 height 33
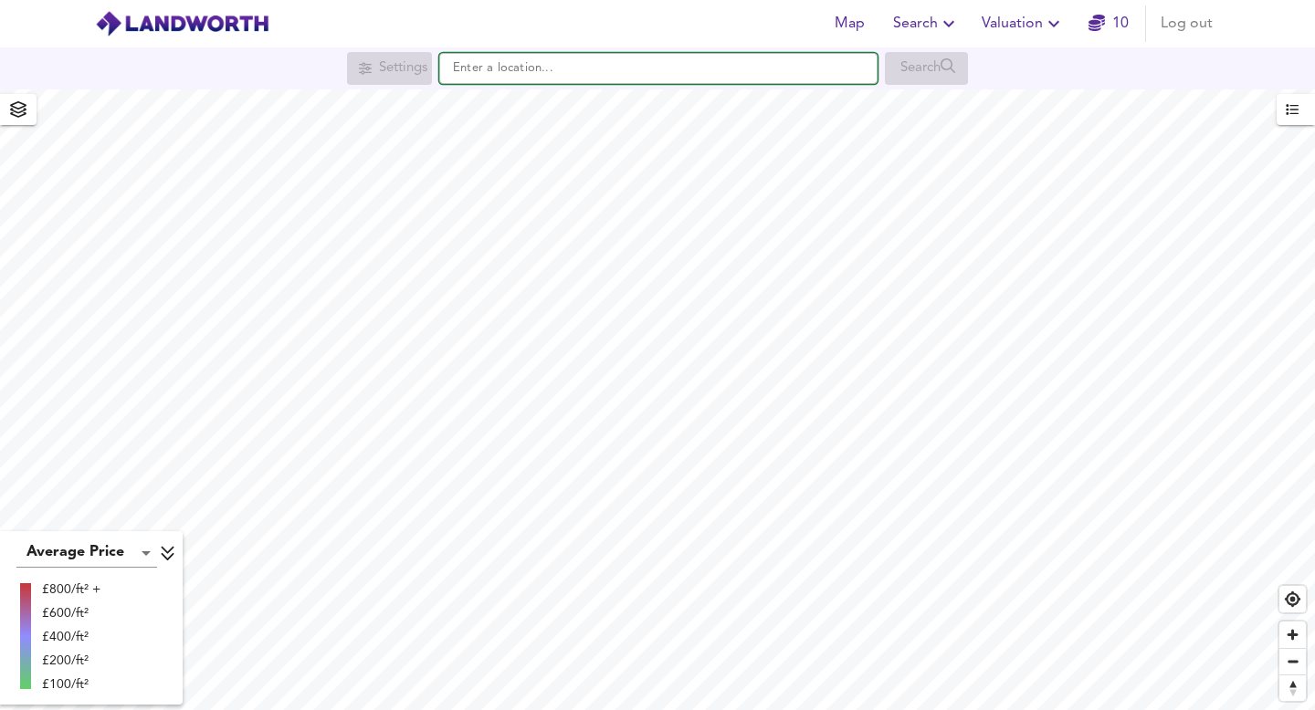
click at [604, 67] on input "text" at bounding box center [658, 68] width 438 height 31
type input "U"
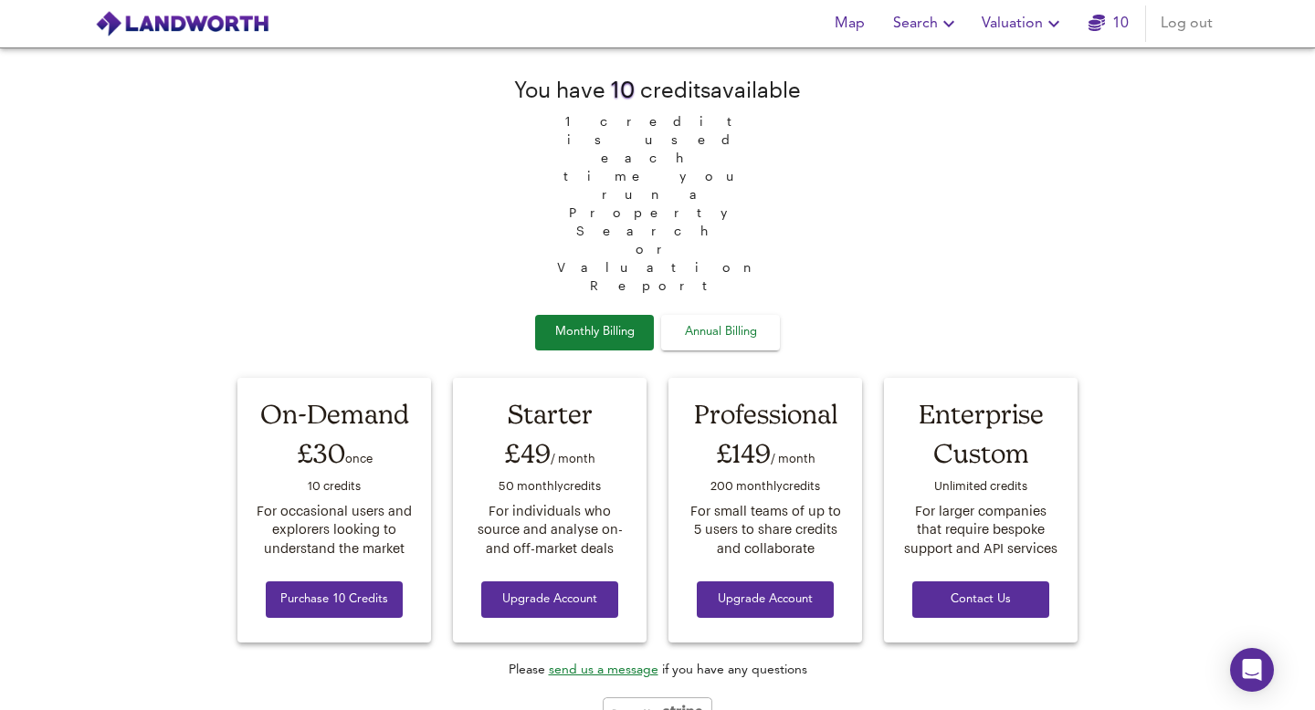
click at [864, 26] on span "Map" at bounding box center [849, 24] width 44 height 26
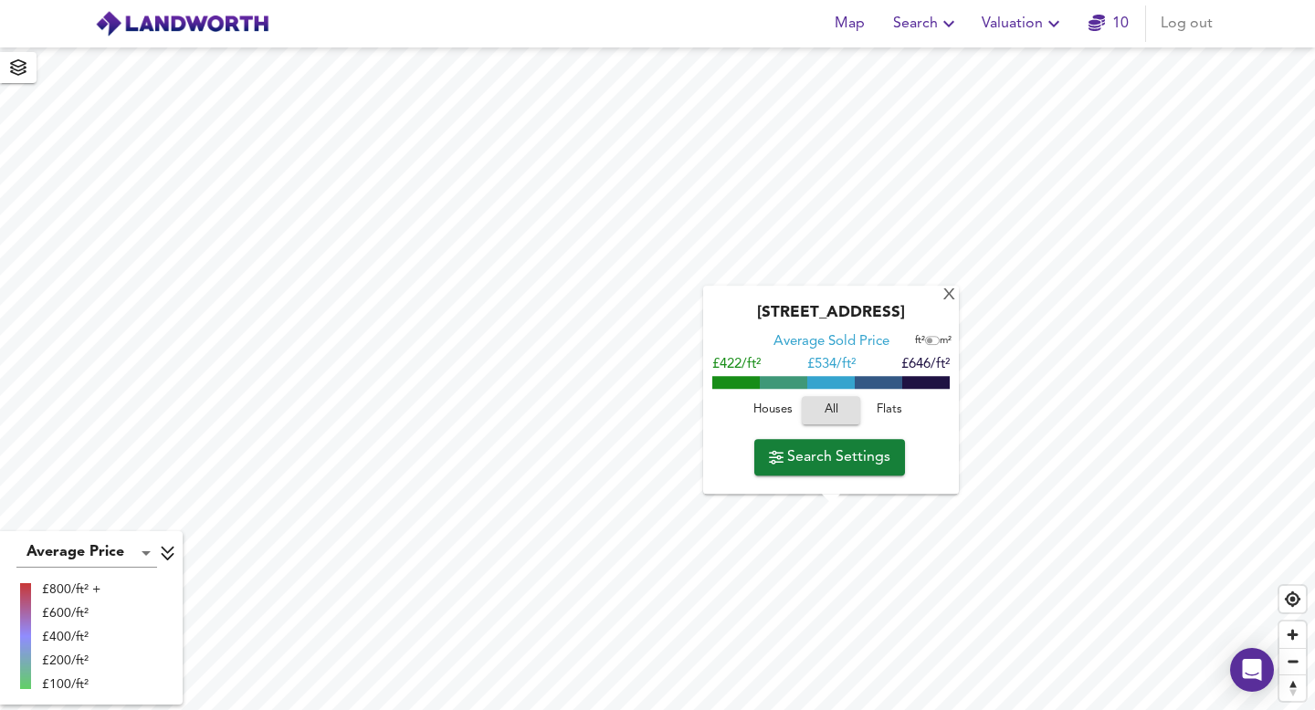
click at [770, 416] on span "Houses" at bounding box center [772, 410] width 49 height 21
click at [947, 300] on div "X" at bounding box center [950, 296] width 16 height 17
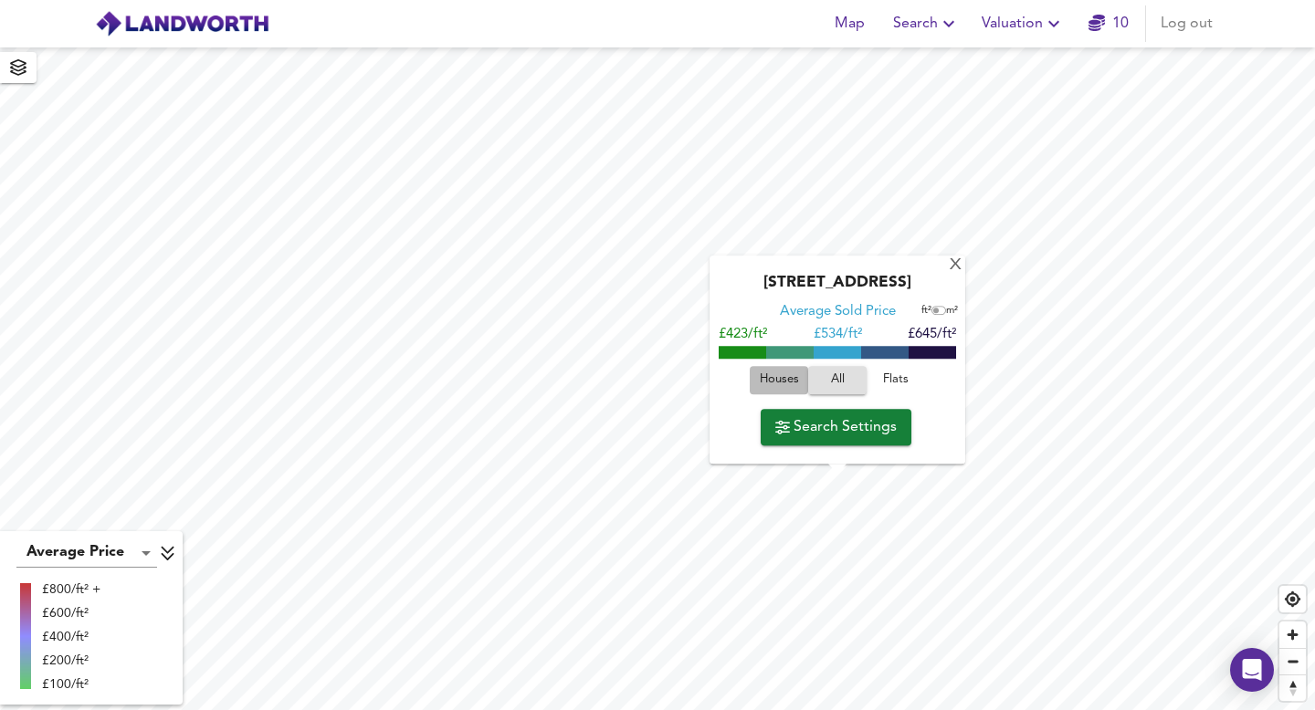
click at [772, 374] on span "Houses" at bounding box center [778, 380] width 49 height 21
click at [949, 273] on div "Maygoods Close, UB8 3TF Average Sold Price ft² m² £426/ft² £ 541/ft² £657/ft² H…" at bounding box center [838, 360] width 256 height 208
click at [956, 265] on div "X" at bounding box center [956, 266] width 16 height 17
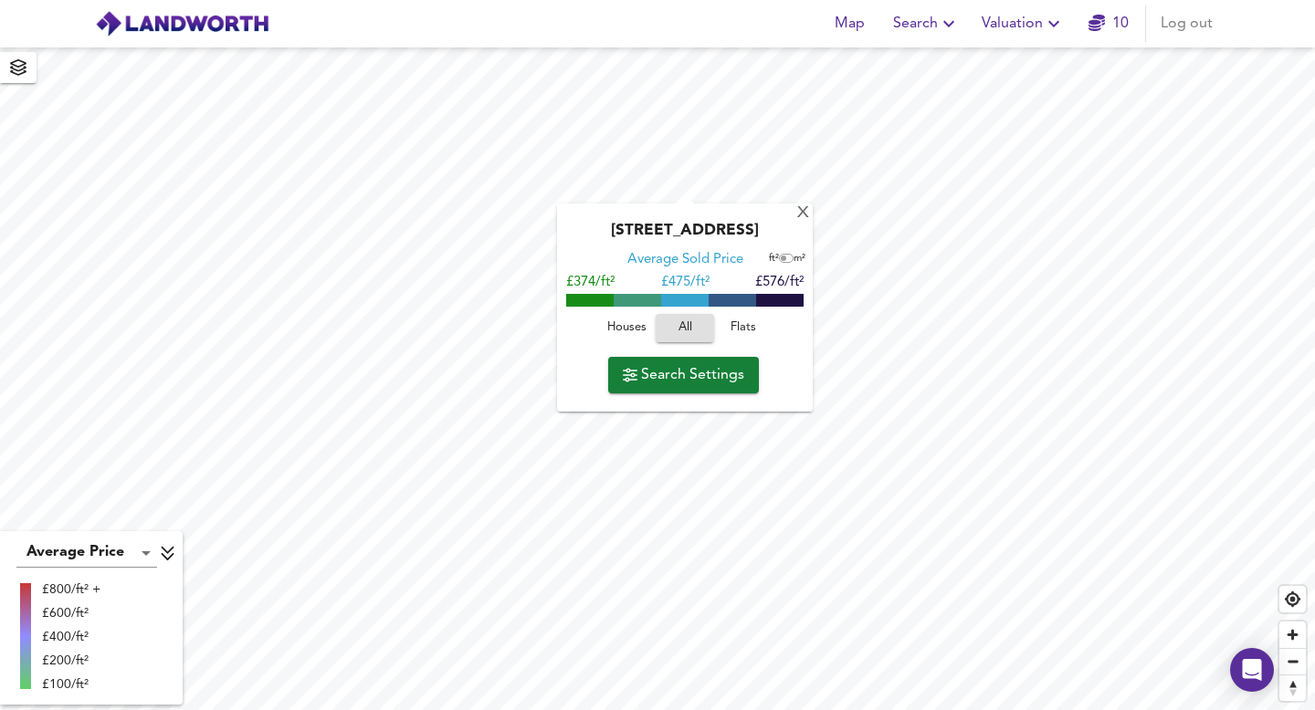
click at [643, 324] on span "Houses" at bounding box center [626, 328] width 49 height 21
